Goal: Book appointment/travel/reservation

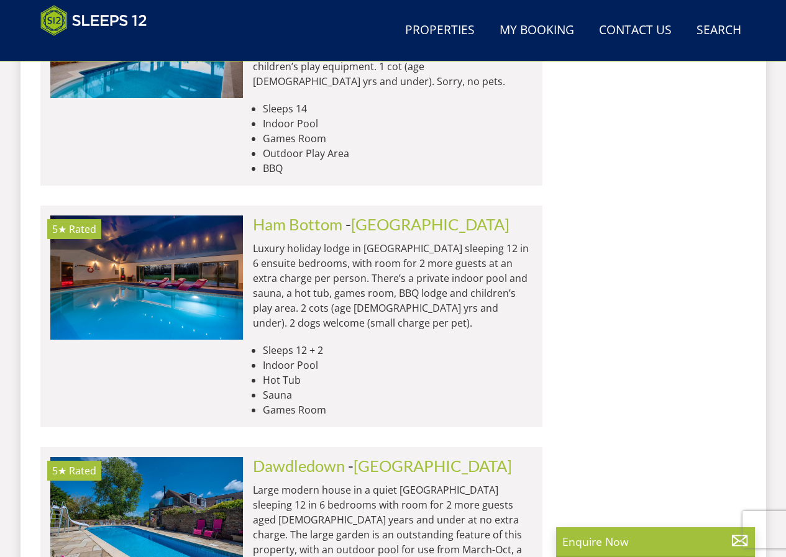
scroll to position [1999, 0]
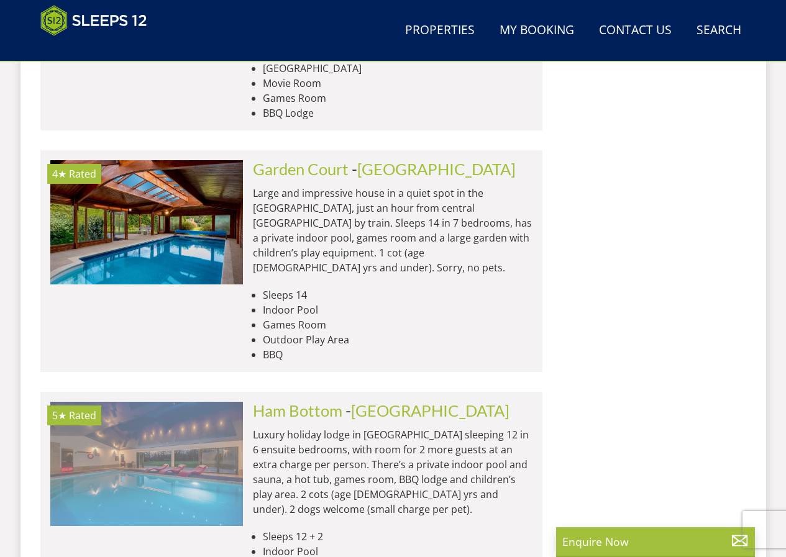
click at [201, 402] on img at bounding box center [146, 464] width 193 height 124
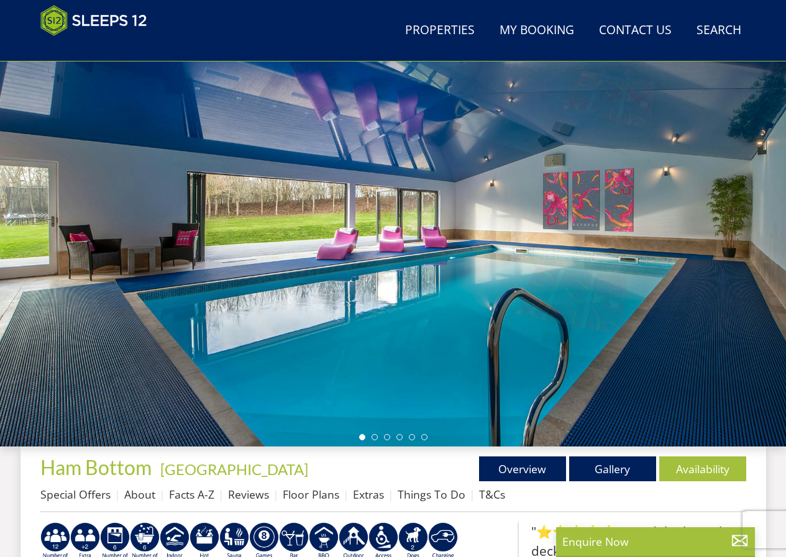
scroll to position [73, 0]
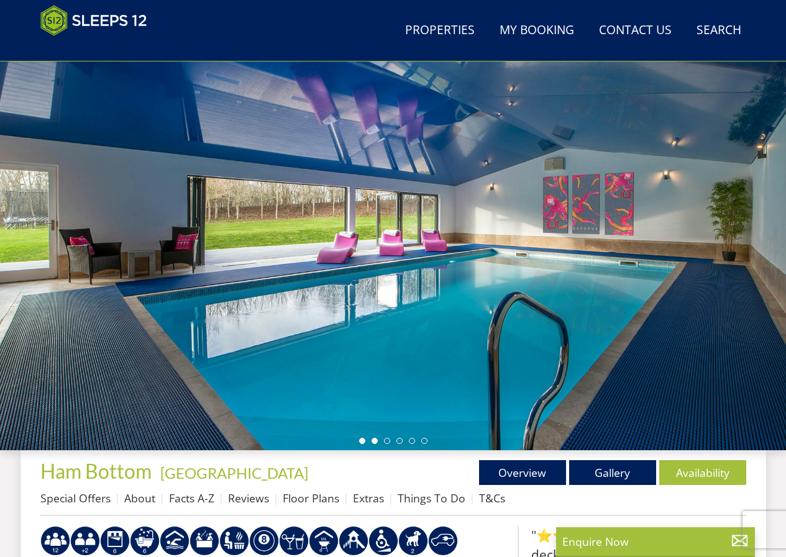
click at [373, 442] on li at bounding box center [374, 441] width 6 height 6
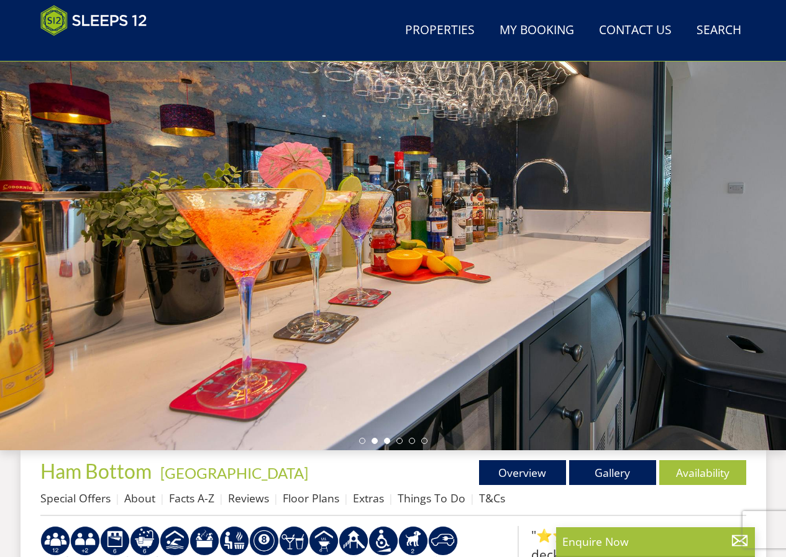
click at [389, 442] on li at bounding box center [387, 441] width 6 height 6
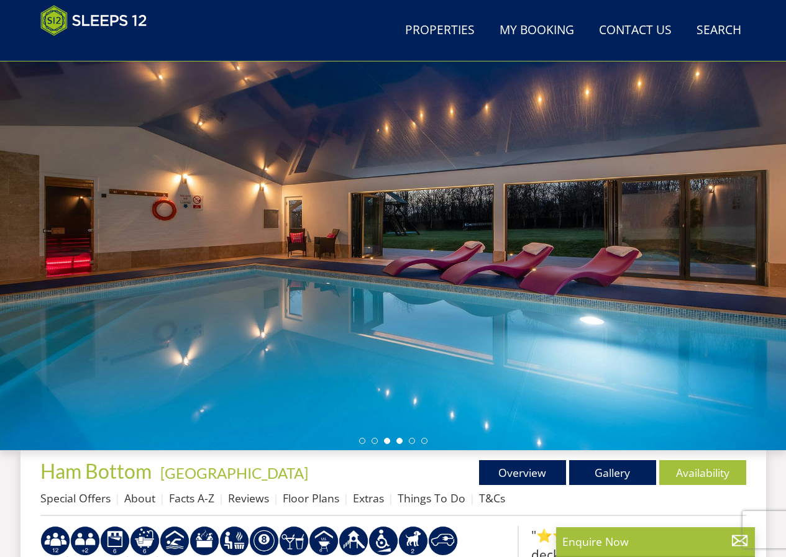
click at [399, 441] on li at bounding box center [399, 441] width 6 height 6
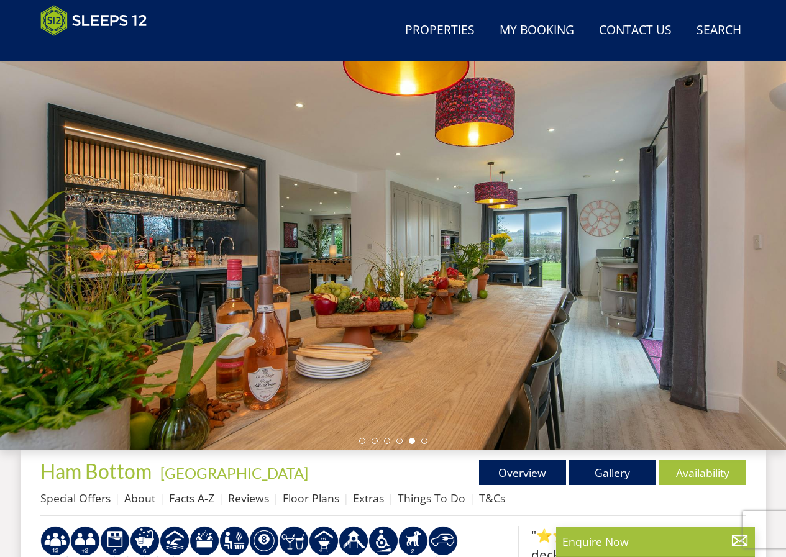
click at [411, 441] on li at bounding box center [412, 441] width 6 height 6
click at [425, 442] on li at bounding box center [424, 441] width 6 height 6
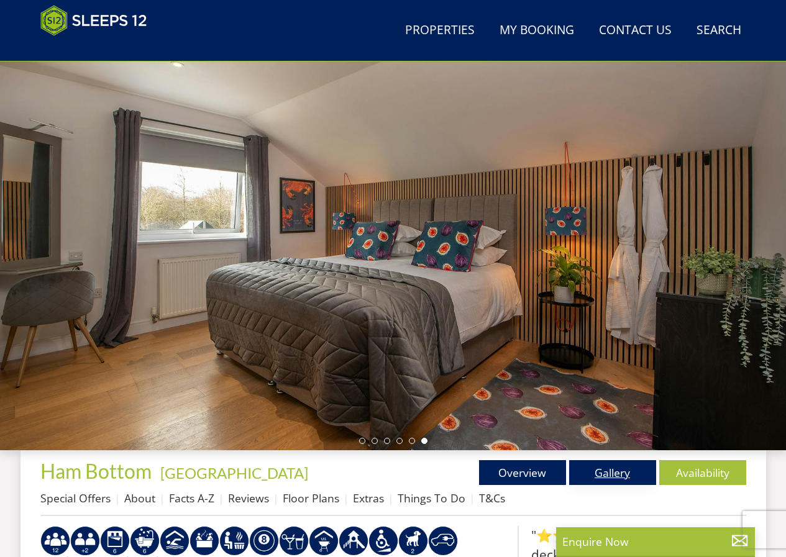
click at [609, 476] on link "Gallery" at bounding box center [612, 472] width 87 height 25
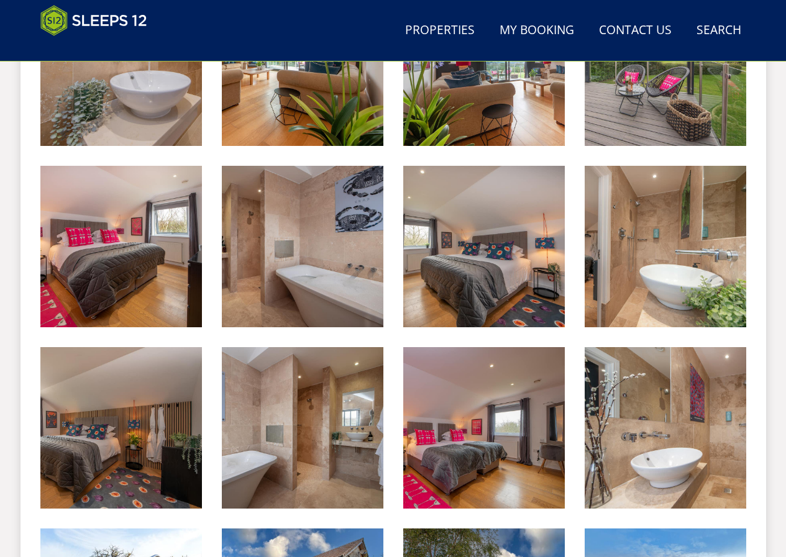
scroll to position [1708, 0]
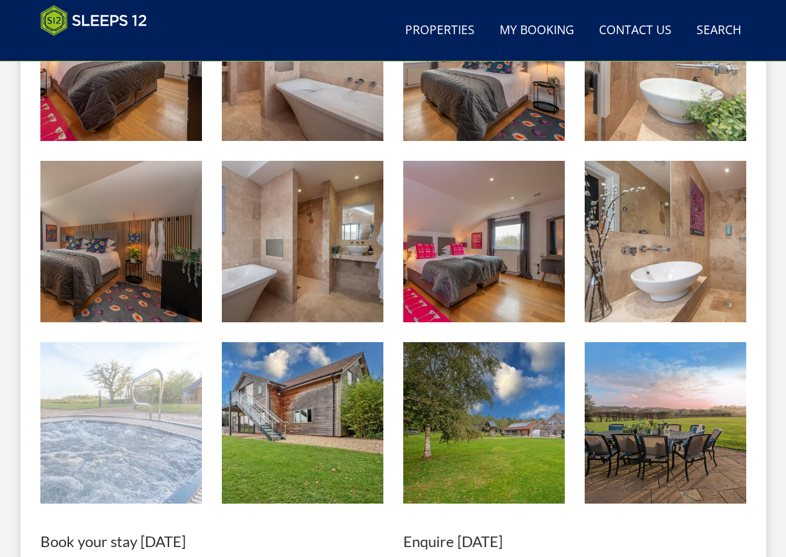
click at [182, 396] on img at bounding box center [121, 423] width 162 height 162
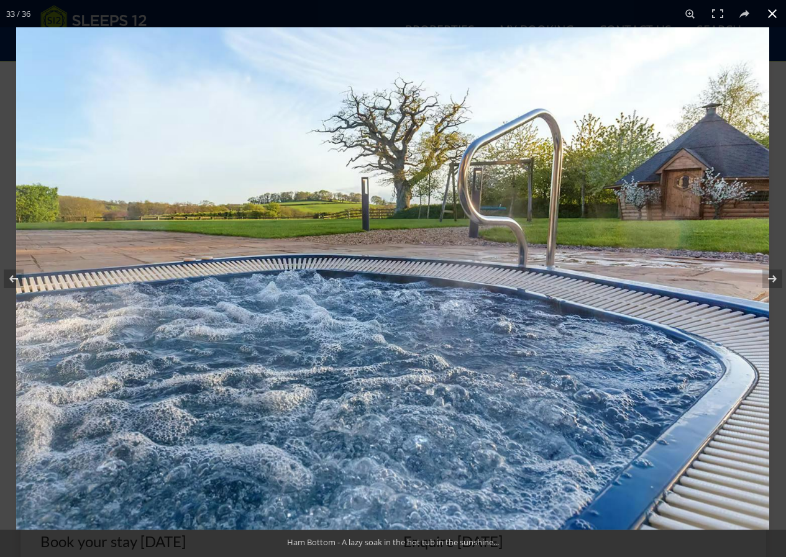
click at [766, 12] on button at bounding box center [771, 13] width 27 height 27
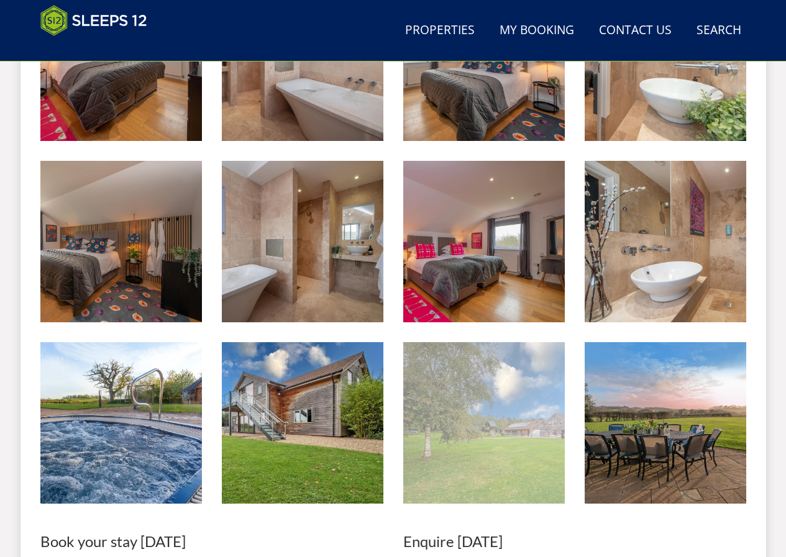
drag, startPoint x: 781, startPoint y: 1, endPoint x: 463, endPoint y: 424, distance: 528.7
click at [463, 424] on img at bounding box center [484, 423] width 162 height 162
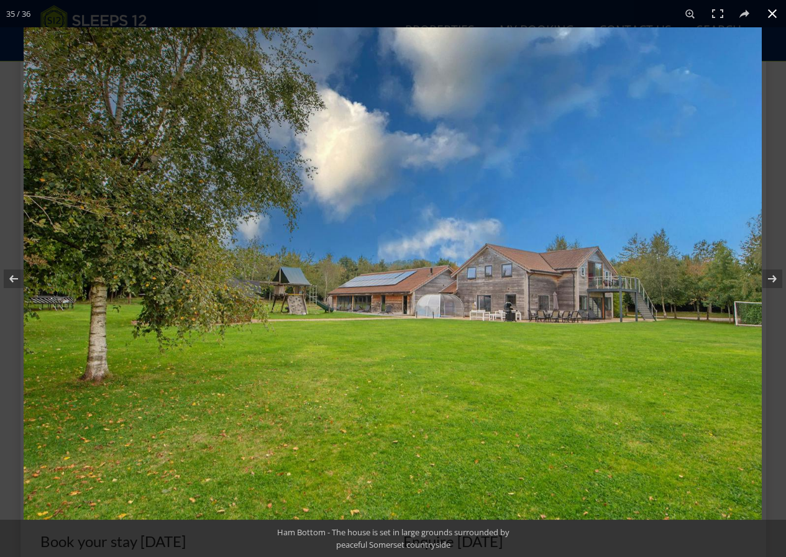
click at [774, 11] on button at bounding box center [771, 13] width 27 height 27
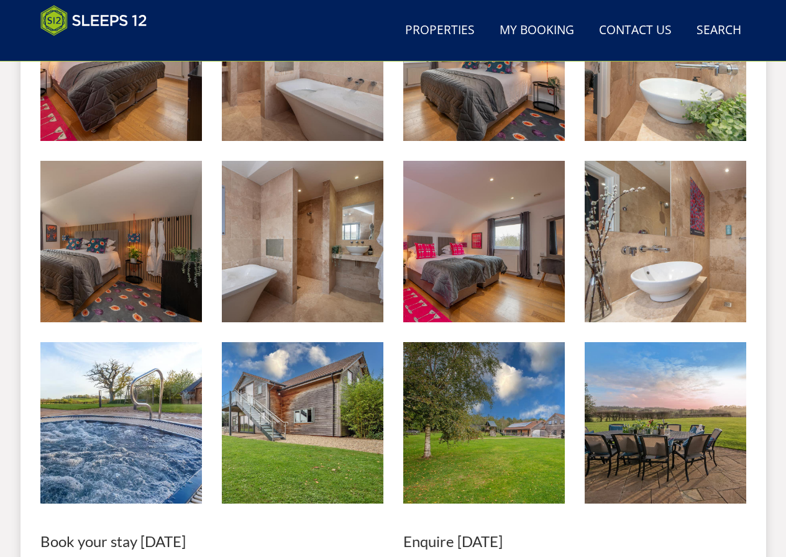
click at [768, 7] on header "Search Menu Properties My Booking Contact Us [PHONE_NUMBER] Search Check Availa…" at bounding box center [393, 30] width 786 height 61
